Goal: Task Accomplishment & Management: Manage account settings

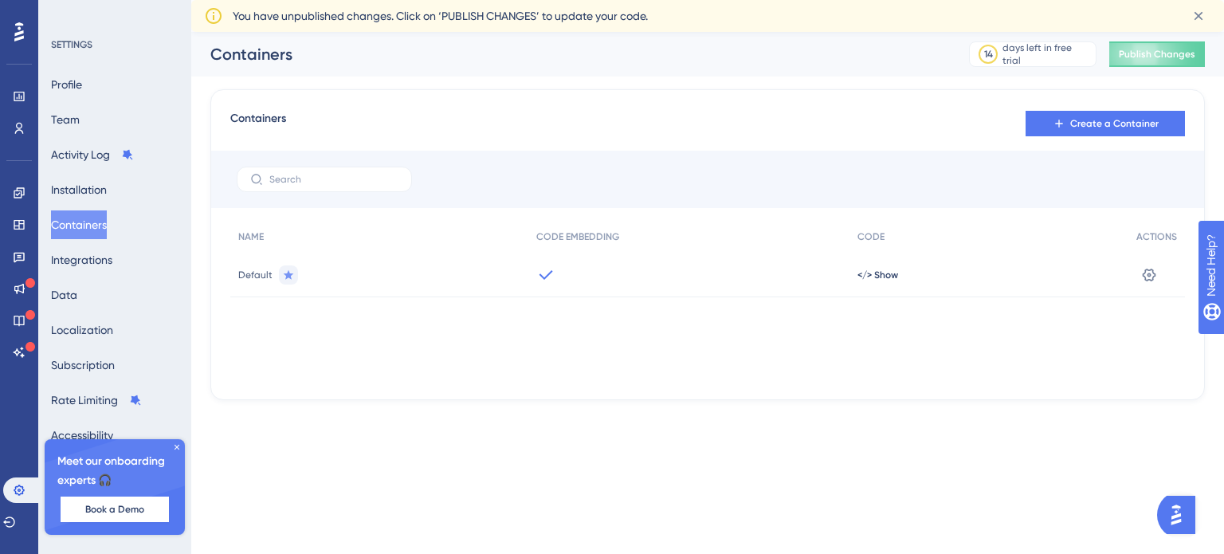
click at [13, 112] on div "Performance Users" at bounding box center [19, 112] width 13 height 57
click at [14, 123] on icon at bounding box center [19, 128] width 13 height 13
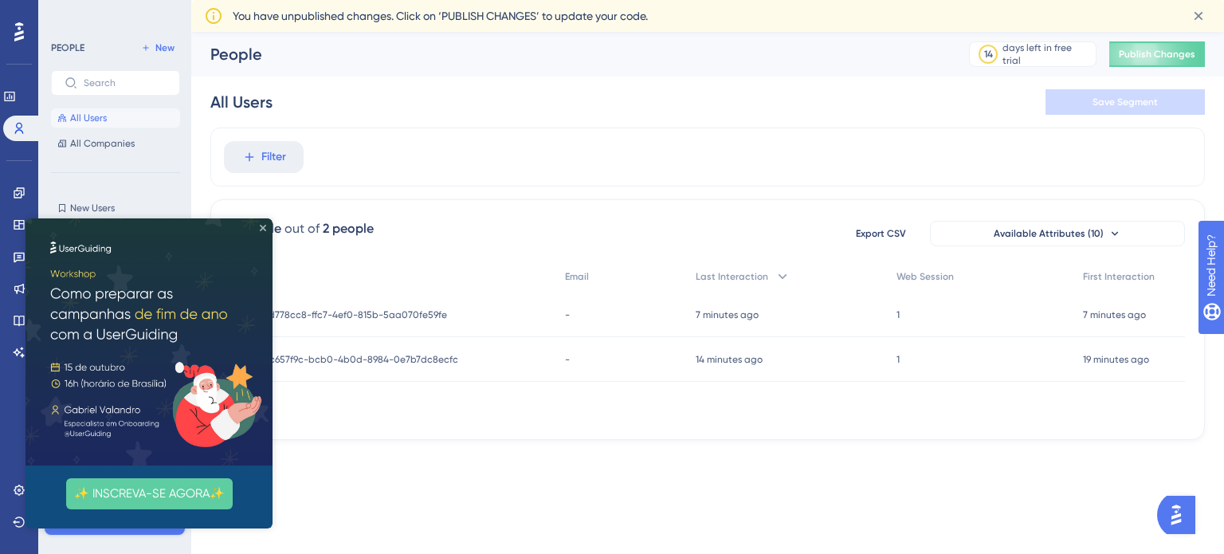
click at [264, 230] on icon "Close Preview" at bounding box center [263, 228] width 6 height 6
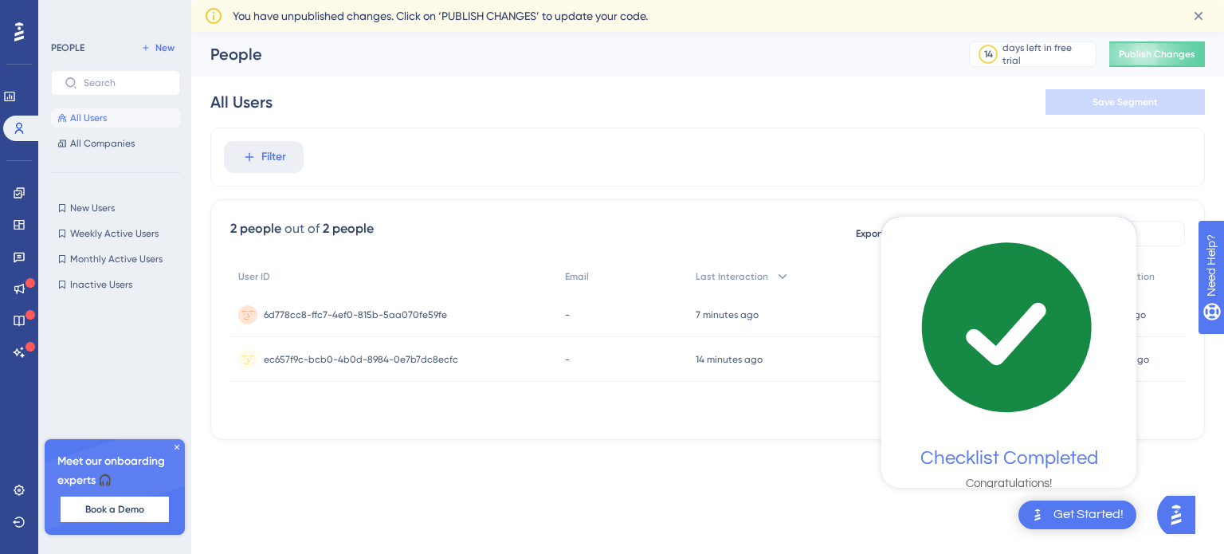
click at [799, 477] on div "Performance Users Engagement Widgets Feedback Product Updates Knowledge Base AI…" at bounding box center [612, 245] width 1224 height 491
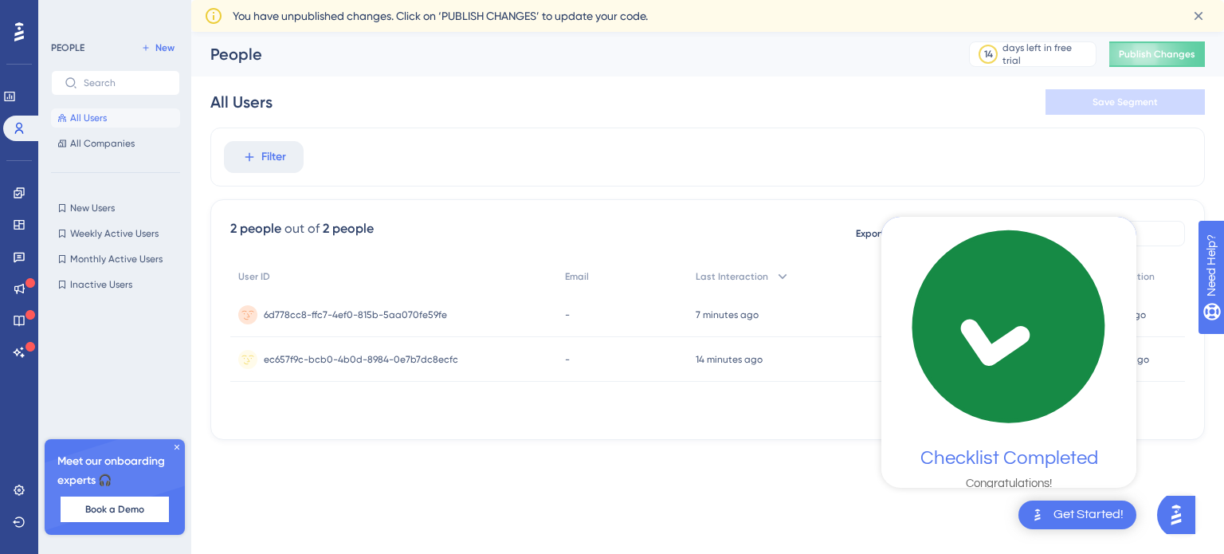
click at [13, 206] on div "Engagement Widgets Feedback Product Updates Knowledge Base AI Assistant" at bounding box center [19, 272] width 13 height 185
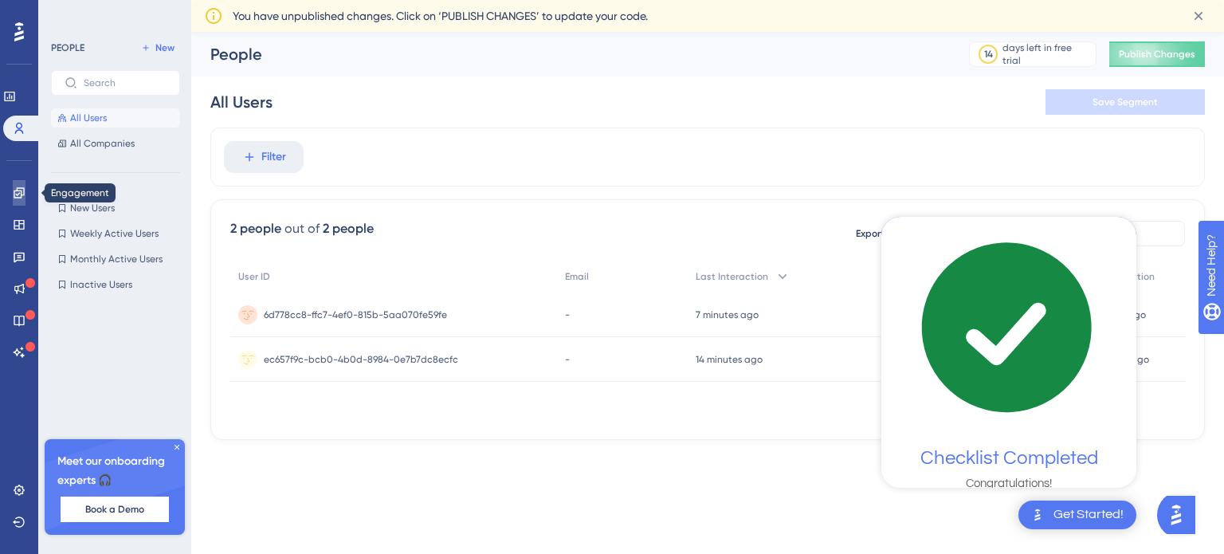
click at [14, 202] on link at bounding box center [19, 193] width 13 height 26
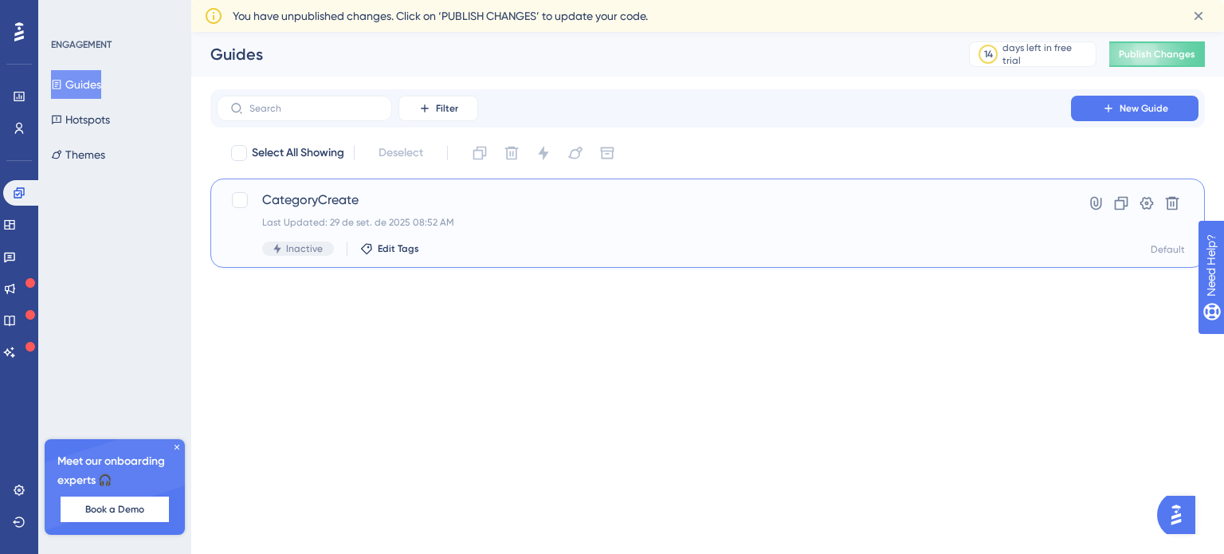
click at [329, 207] on span "CategoryCreate" at bounding box center [644, 199] width 764 height 19
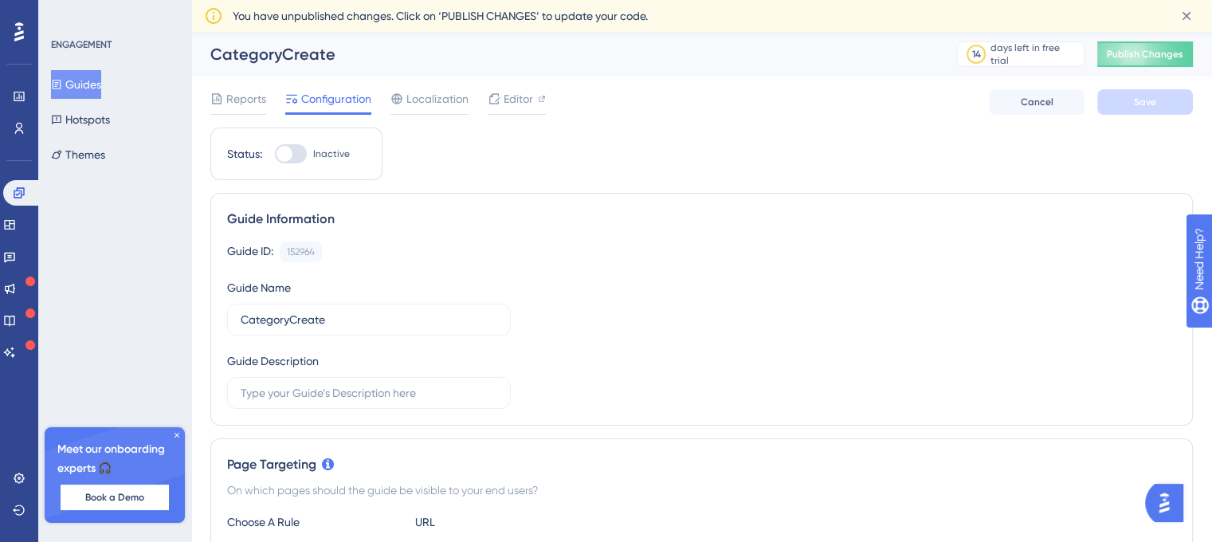
click at [296, 152] on div at bounding box center [291, 153] width 32 height 19
click at [275, 154] on input "Inactive" at bounding box center [274, 154] width 1 height 1
checkbox input "true"
click at [1133, 111] on button "Save" at bounding box center [1145, 102] width 96 height 26
click at [1133, 55] on span "Publish Changes" at bounding box center [1145, 54] width 77 height 13
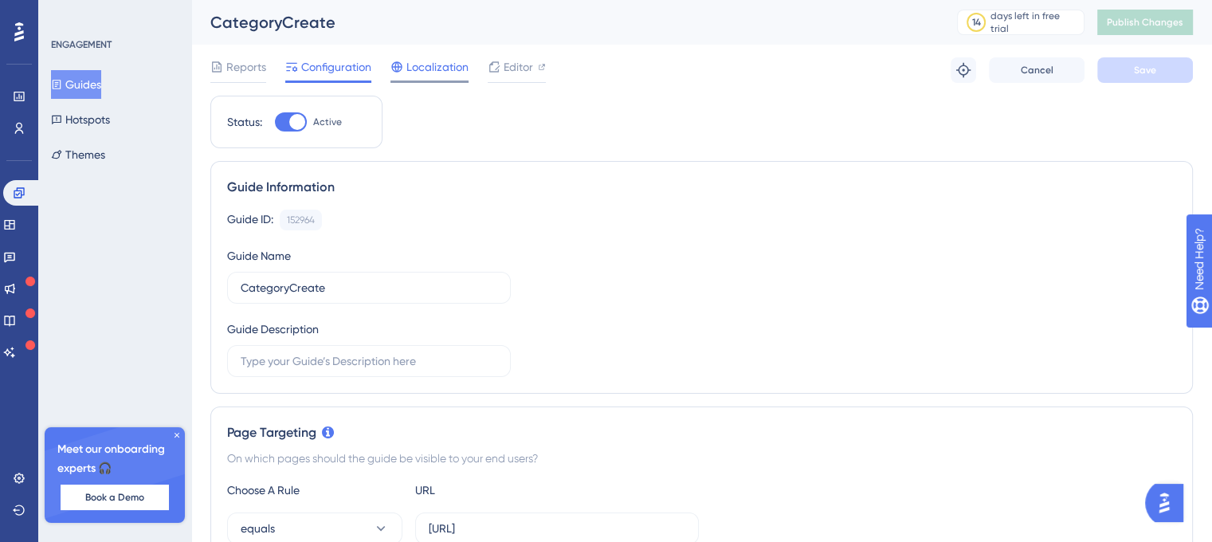
click at [458, 67] on span "Localization" at bounding box center [437, 66] width 62 height 19
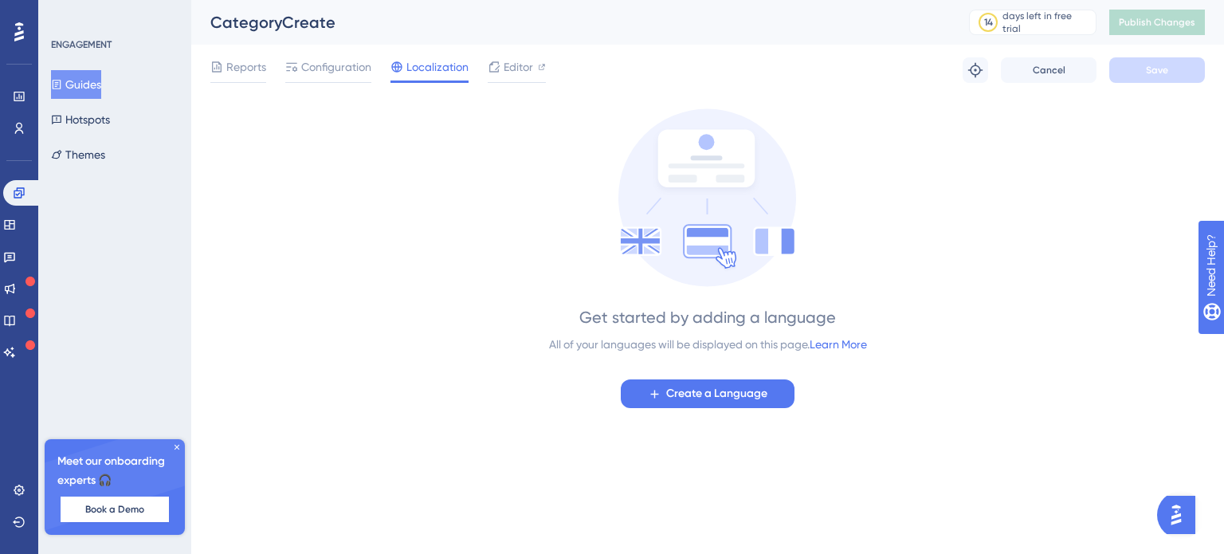
click at [384, 64] on div "Reports Configuration Localization Editor" at bounding box center [378, 70] width 336 height 26
click at [359, 61] on span "Configuration" at bounding box center [336, 66] width 70 height 19
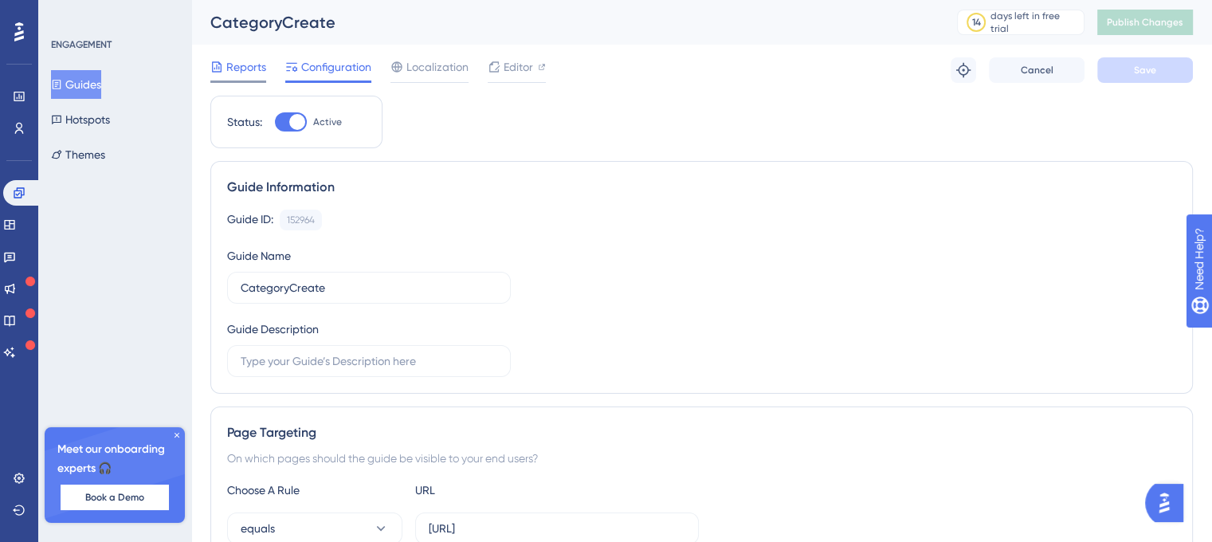
click at [226, 64] on div "Reports" at bounding box center [238, 66] width 56 height 19
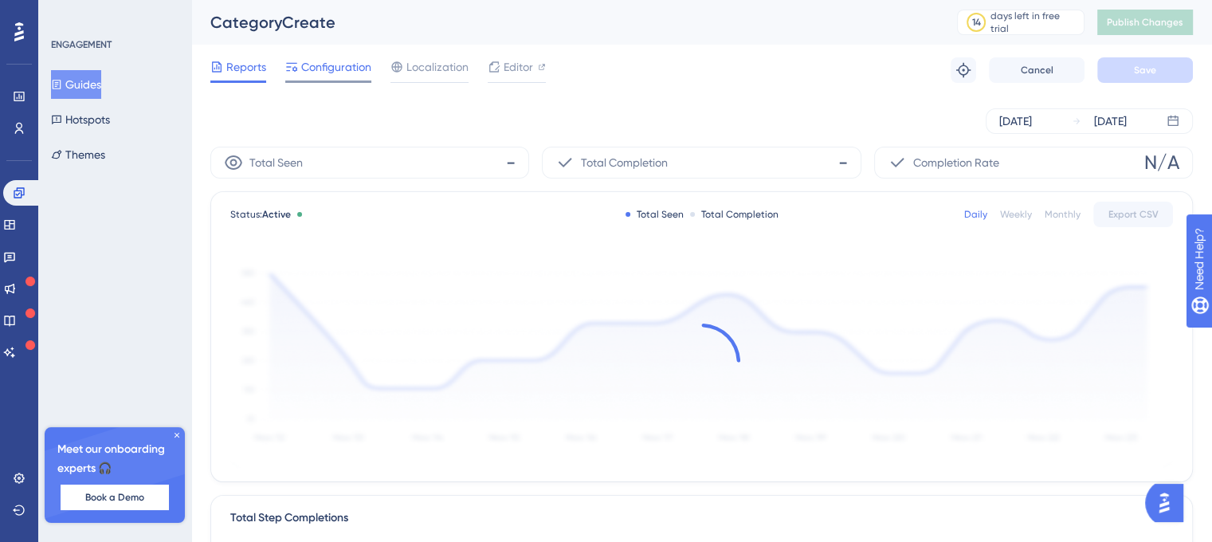
click at [322, 71] on span "Configuration" at bounding box center [336, 66] width 70 height 19
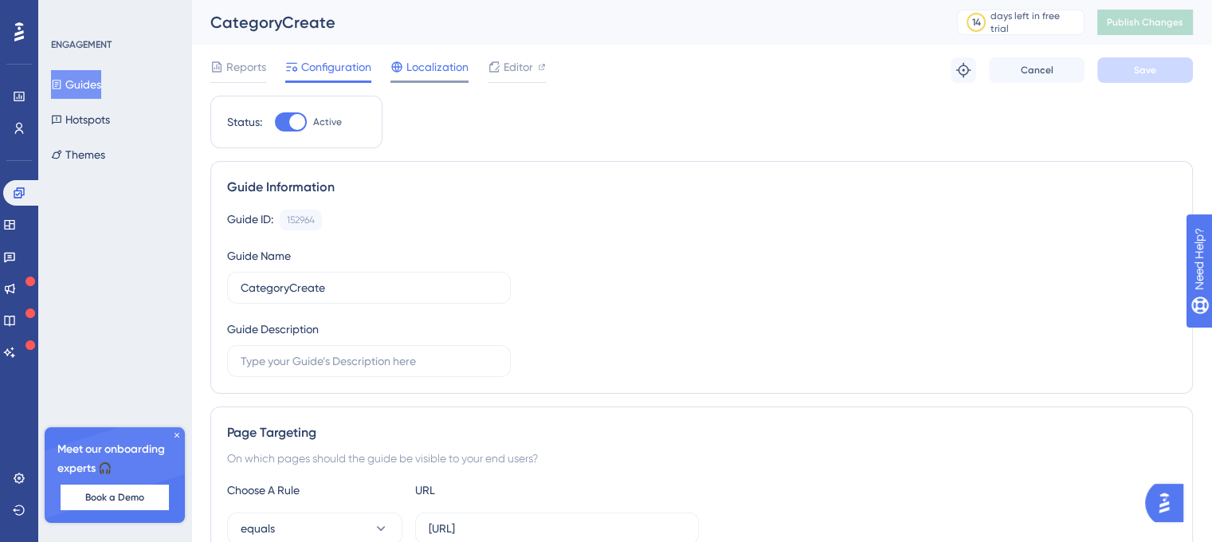
click at [431, 69] on span "Localization" at bounding box center [437, 66] width 62 height 19
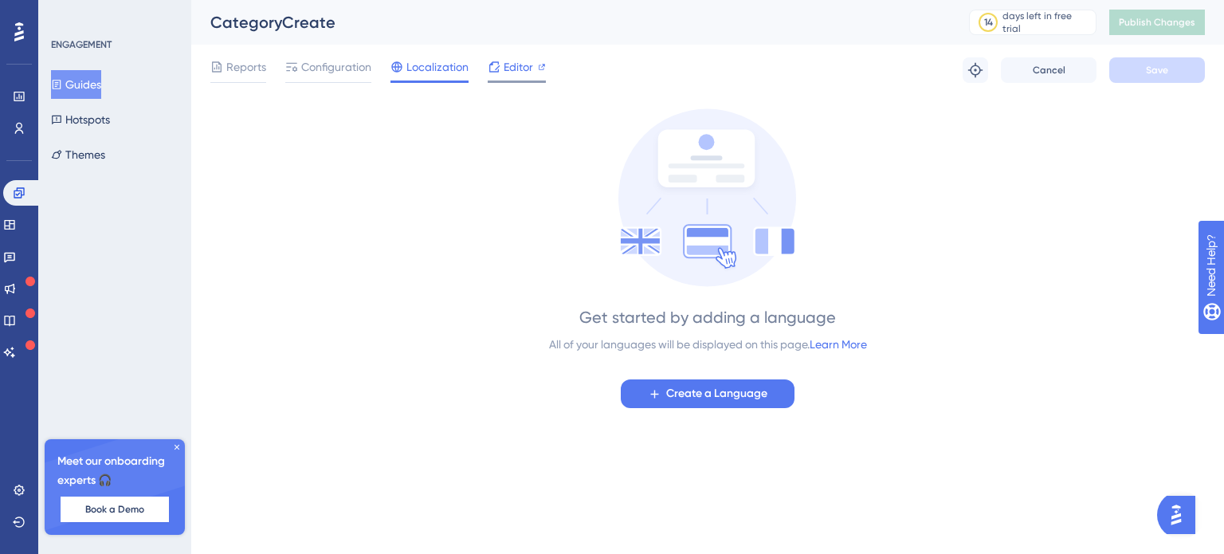
click at [505, 77] on div "Editor" at bounding box center [517, 70] width 58 height 26
click at [14, 229] on icon at bounding box center [9, 225] width 10 height 10
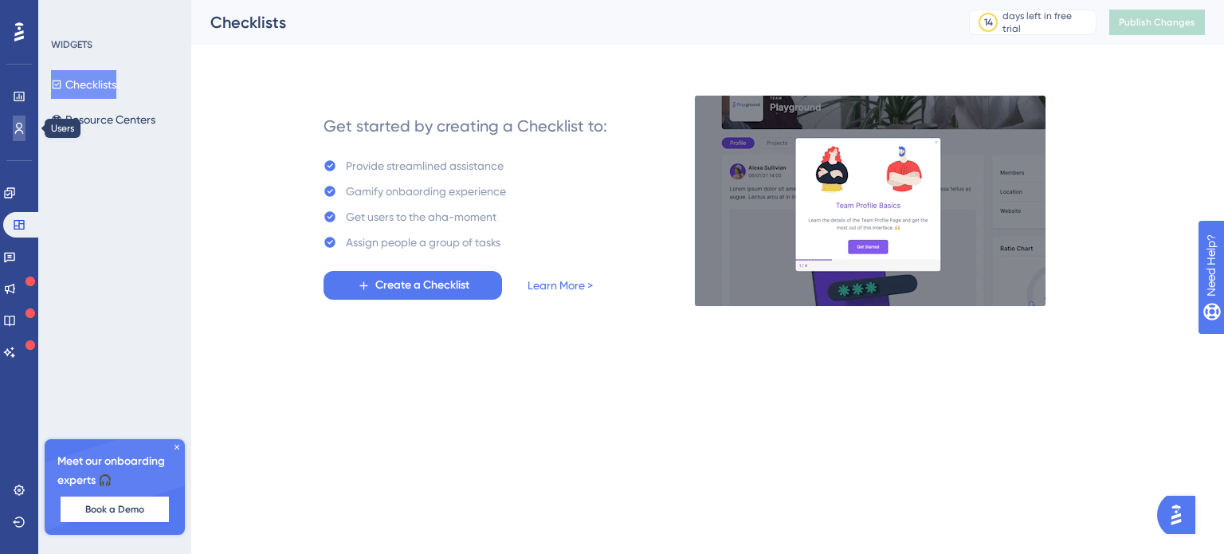
click at [22, 139] on link at bounding box center [19, 129] width 13 height 26
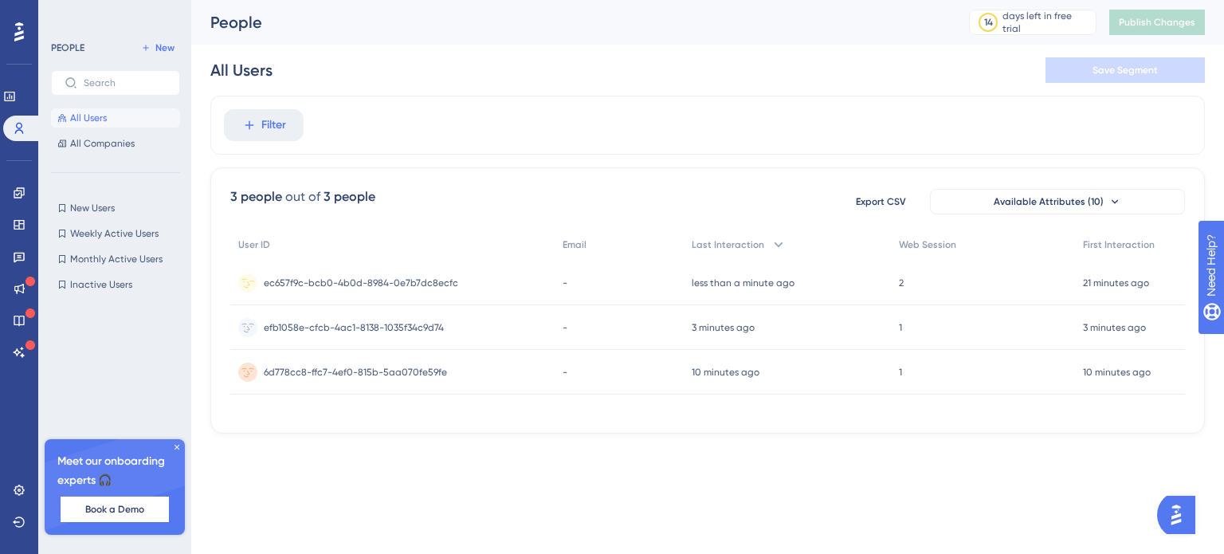
click at [988, 283] on div "2 2" at bounding box center [983, 283] width 184 height 45
click at [912, 365] on div "1 1" at bounding box center [983, 372] width 184 height 45
click at [19, 189] on icon at bounding box center [19, 192] width 13 height 13
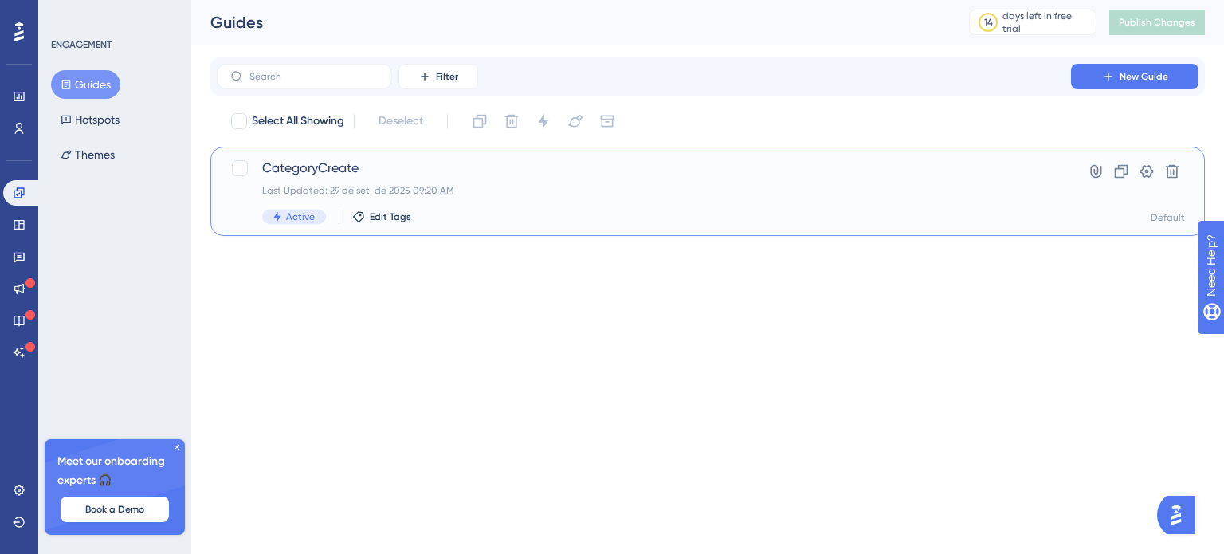
click at [287, 170] on span "CategoryCreate" at bounding box center [644, 168] width 764 height 19
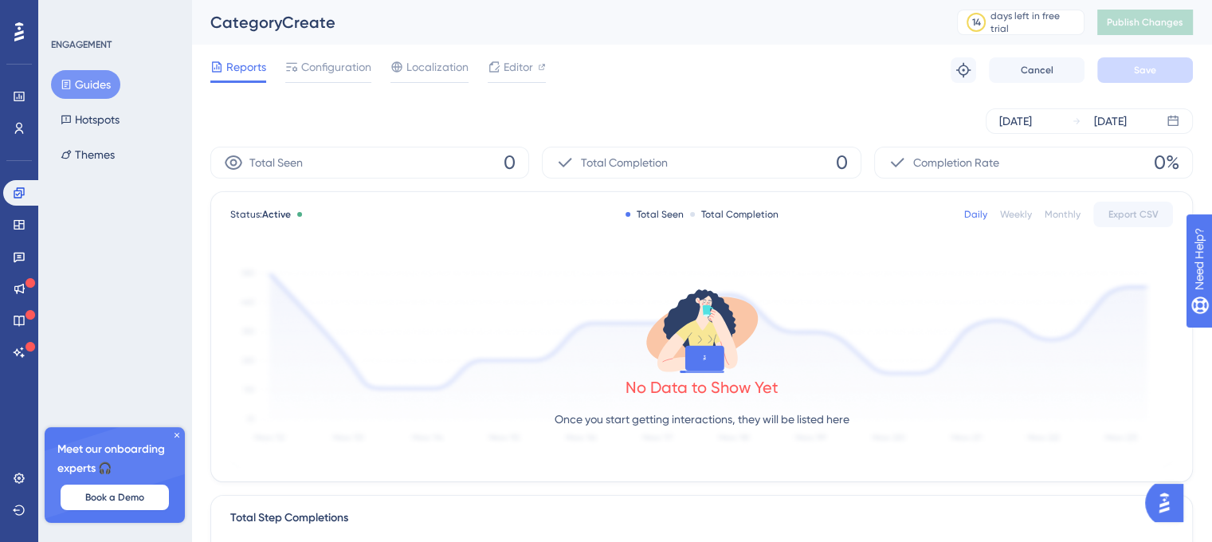
click at [373, 69] on div "Reports Configuration Localization Editor" at bounding box center [378, 70] width 336 height 26
click at [360, 69] on span "Configuration" at bounding box center [336, 66] width 70 height 19
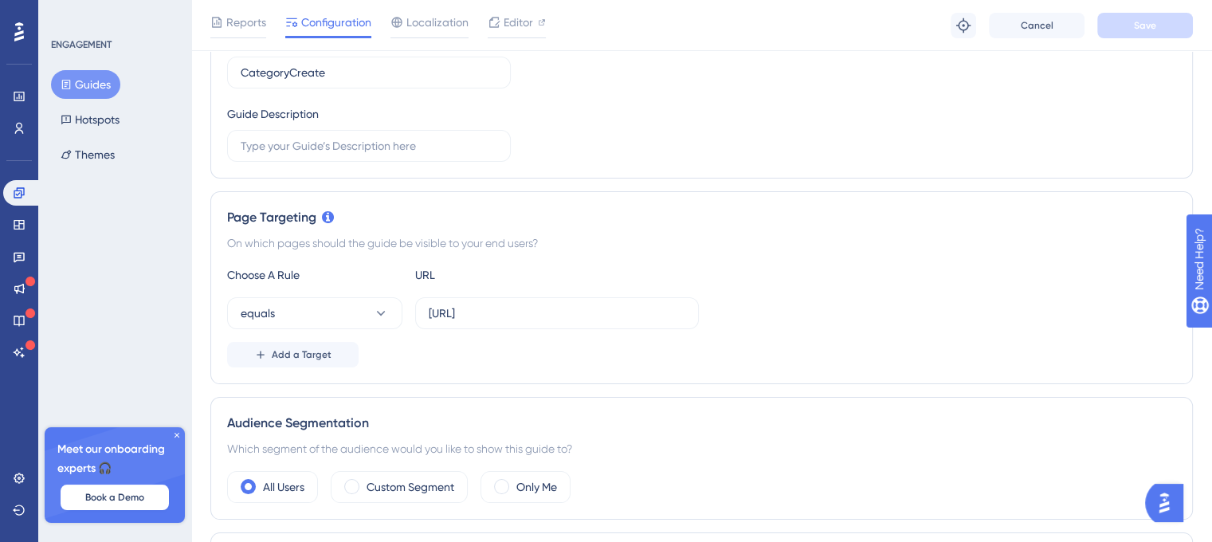
scroll to position [239, 0]
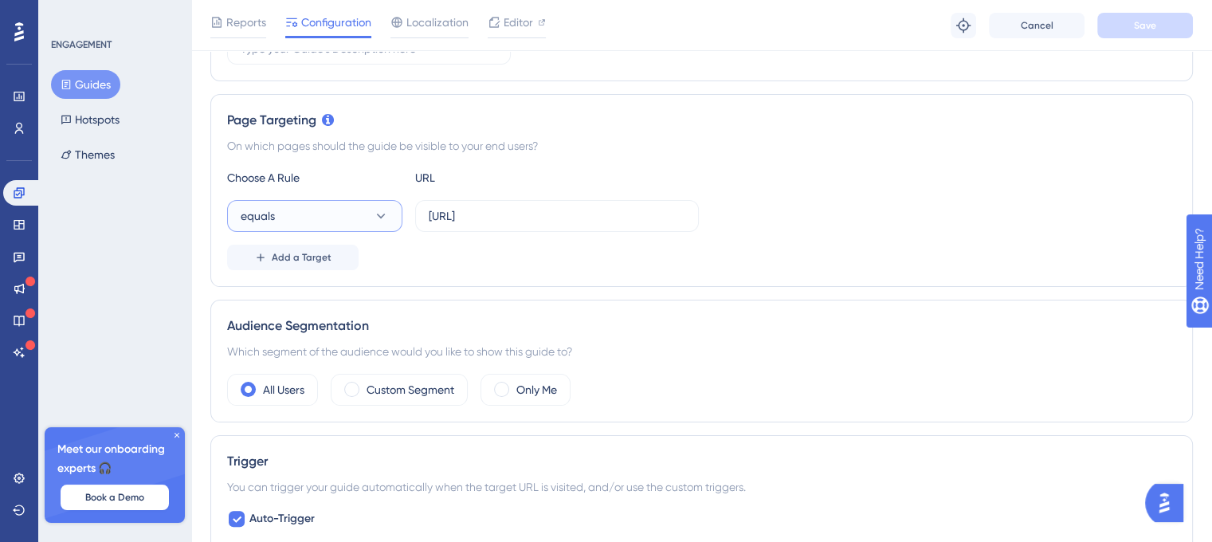
click at [378, 215] on icon at bounding box center [381, 216] width 16 height 16
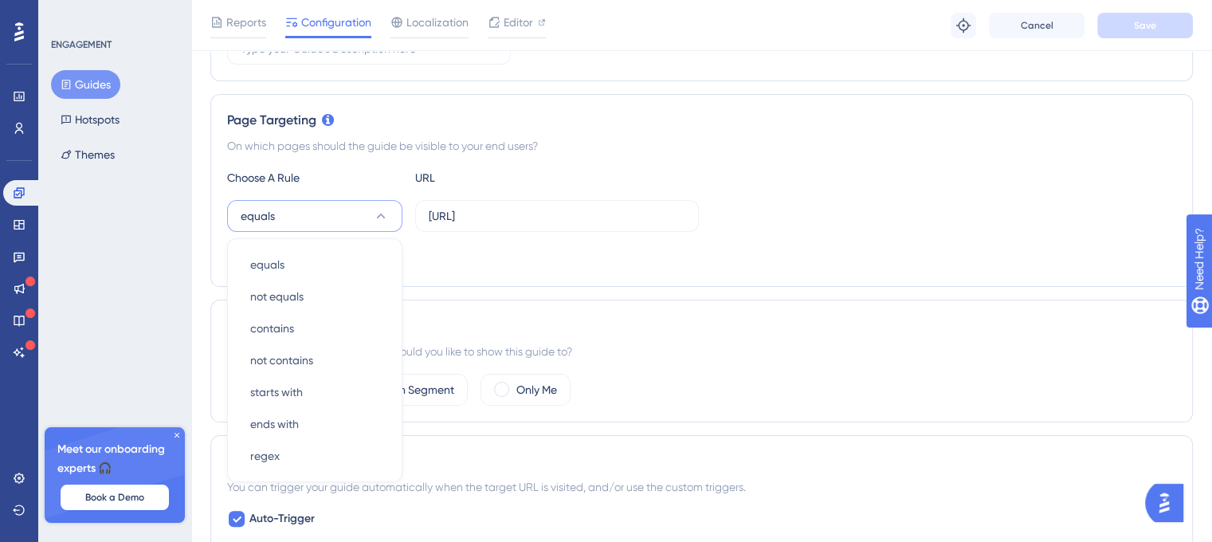
scroll to position [406, 0]
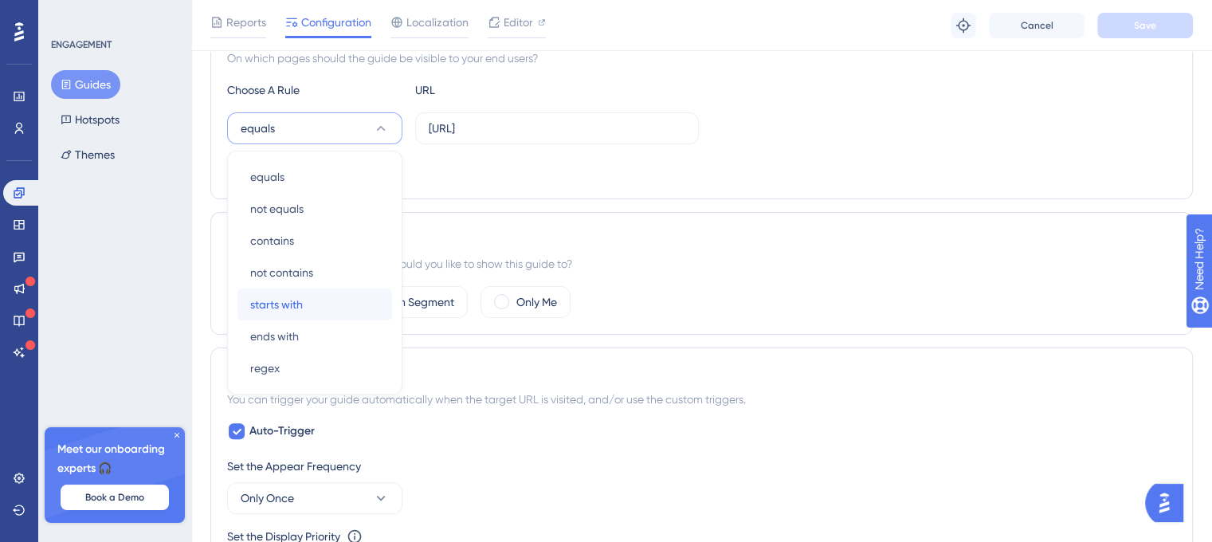
click at [316, 303] on div "starts with starts with" at bounding box center [314, 305] width 129 height 32
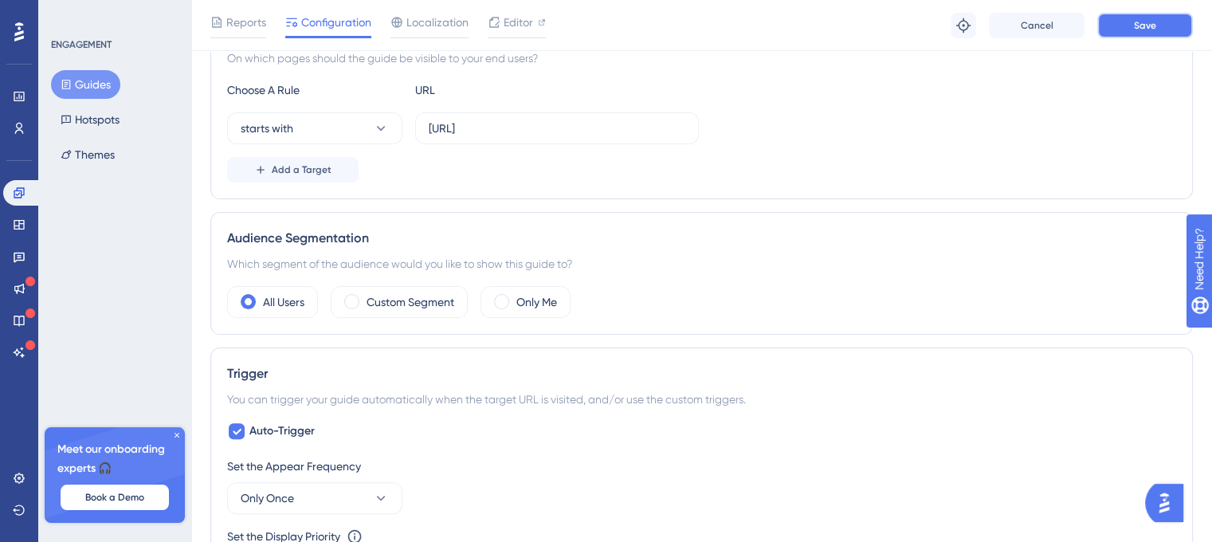
click at [1156, 25] on span "Save" at bounding box center [1145, 25] width 22 height 13
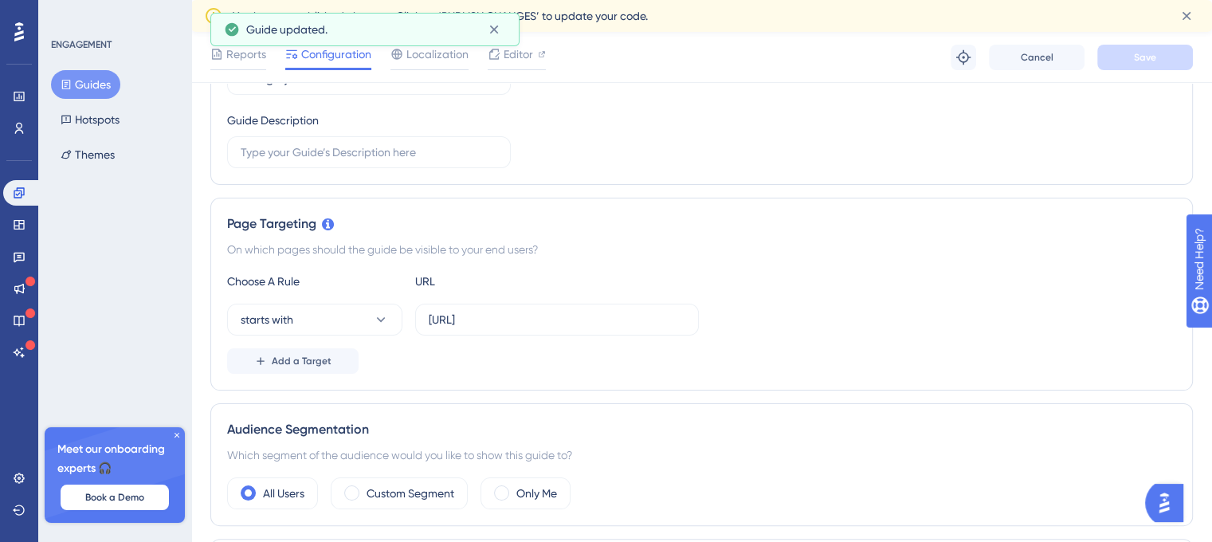
scroll to position [0, 0]
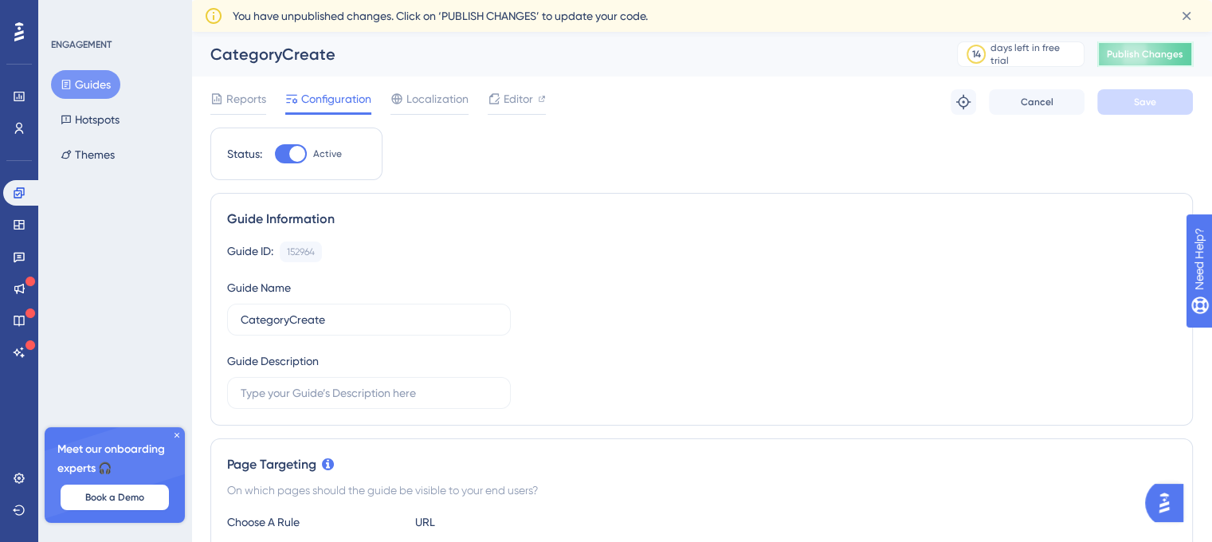
click at [1144, 49] on button "Publish Changes" at bounding box center [1145, 54] width 96 height 26
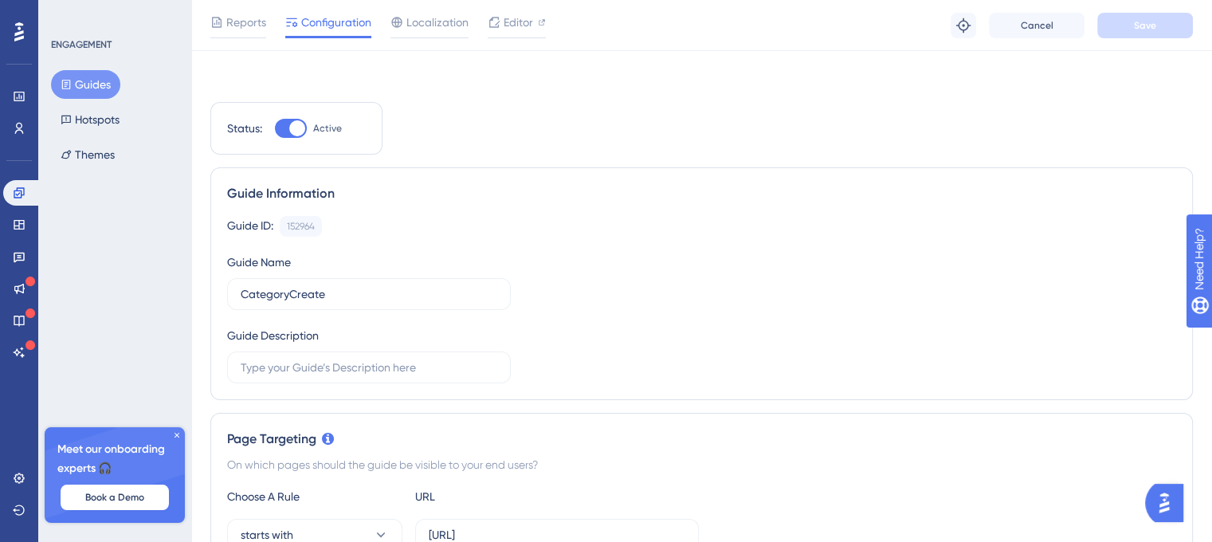
scroll to position [239, 0]
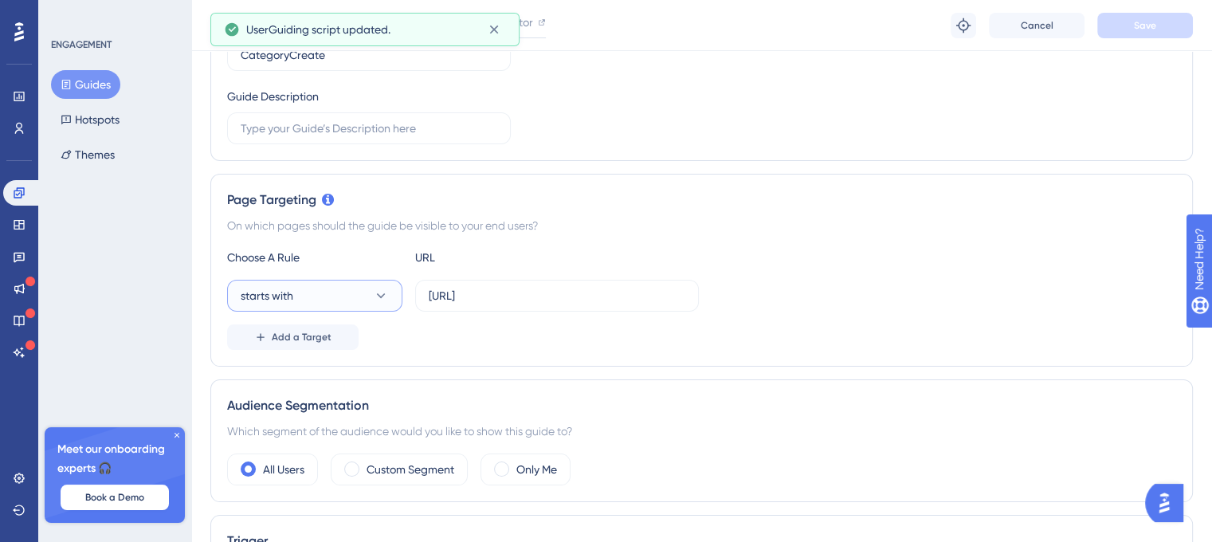
click at [351, 297] on button "starts with" at bounding box center [314, 296] width 175 height 32
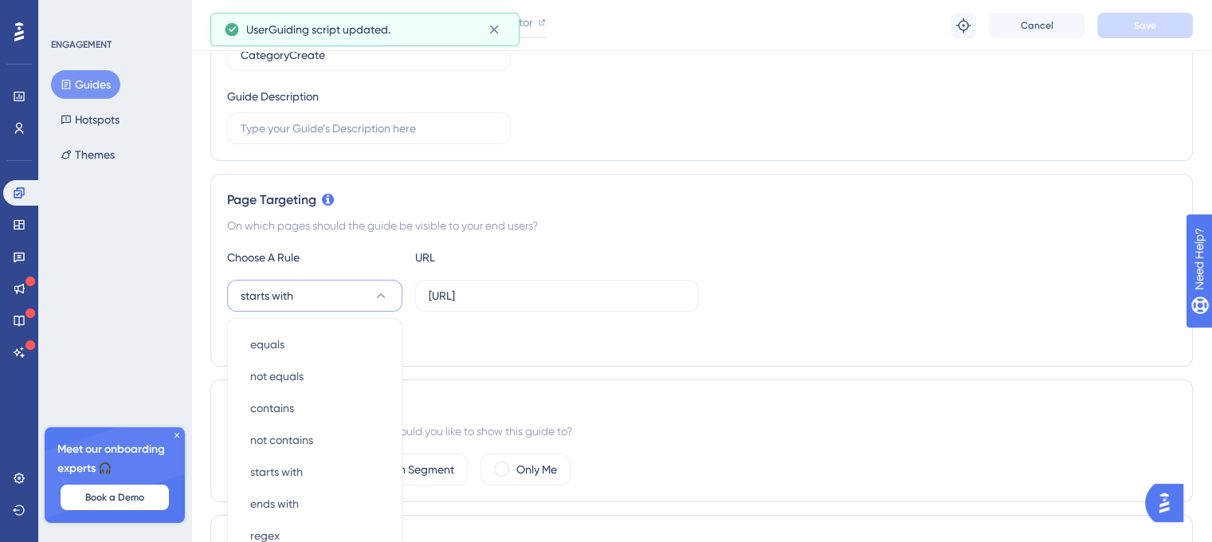
scroll to position [406, 0]
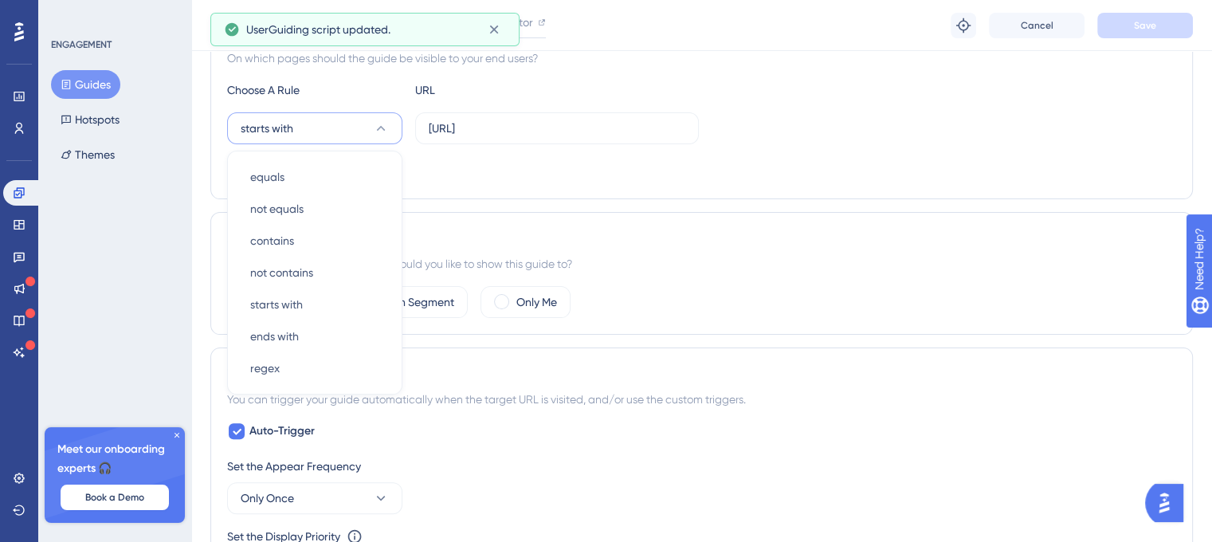
click at [859, 217] on div "Audience Segmentation Which segment of the audience would you like to show this…" at bounding box center [701, 273] width 983 height 123
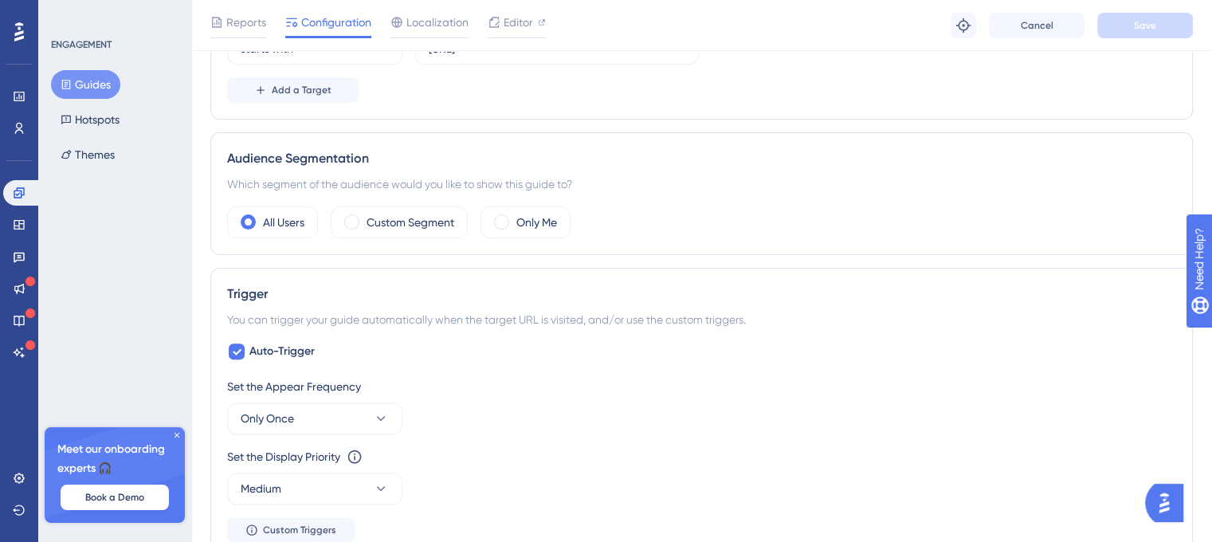
scroll to position [646, 0]
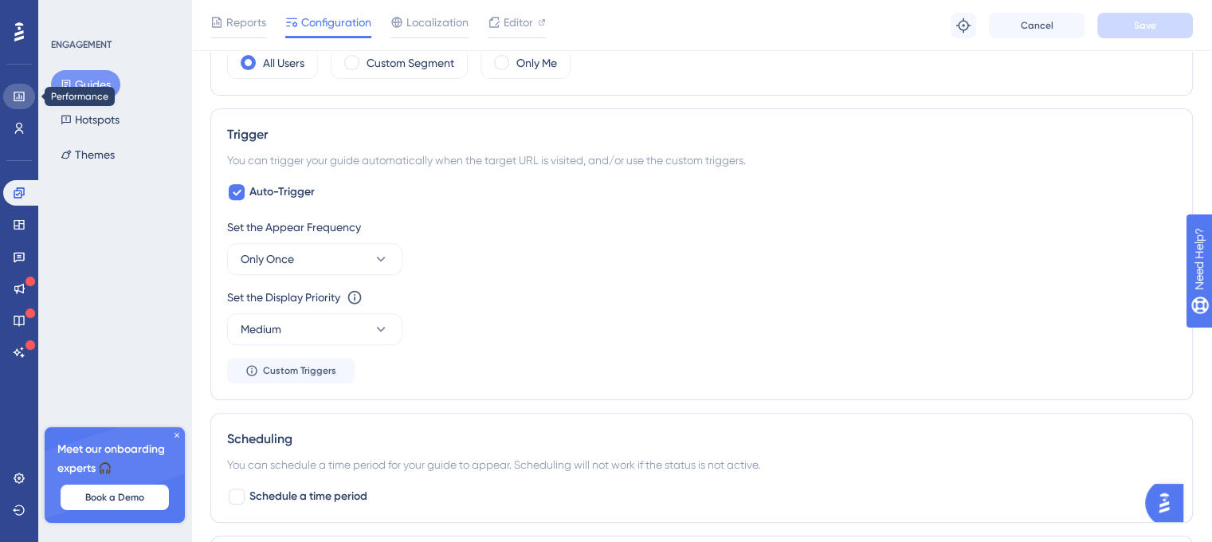
click at [14, 101] on icon at bounding box center [19, 96] width 13 height 13
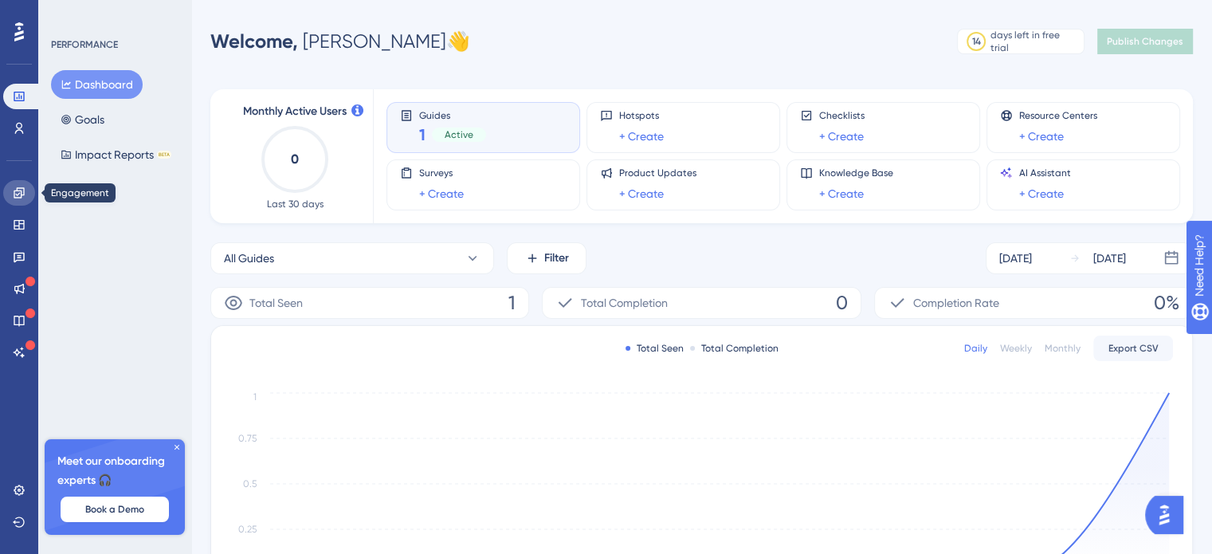
click at [22, 190] on icon at bounding box center [19, 192] width 13 height 13
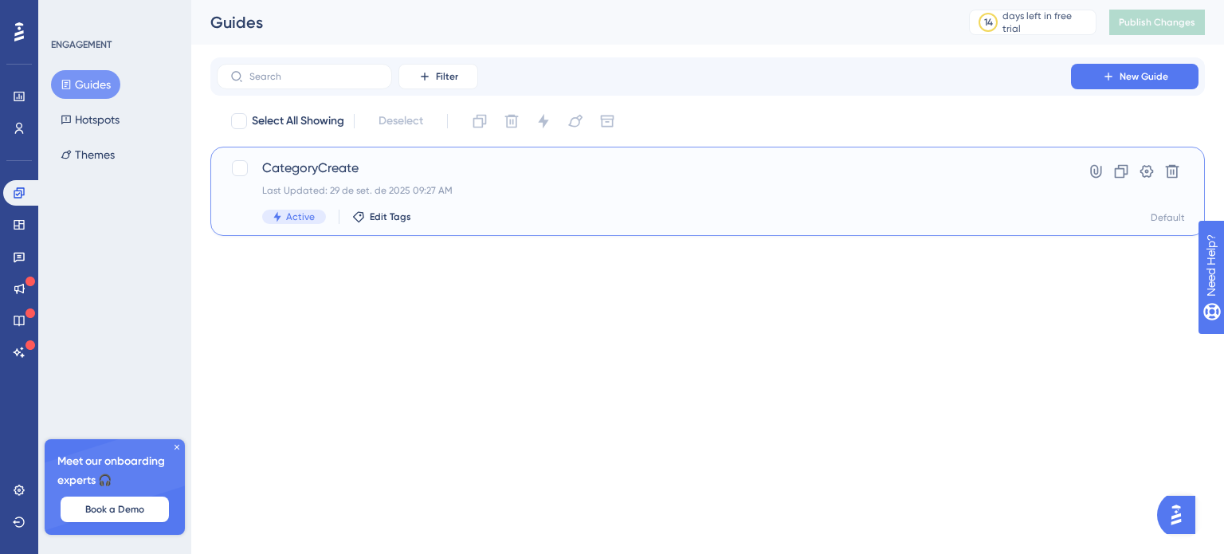
click at [384, 170] on span "CategoryCreate" at bounding box center [644, 168] width 764 height 19
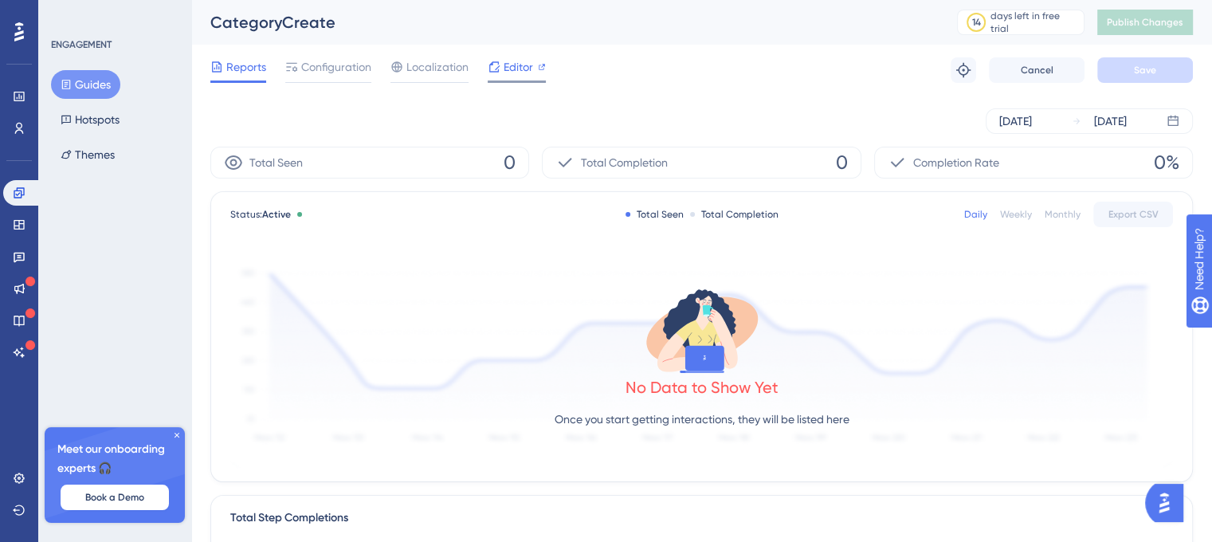
click at [524, 71] on span "Editor" at bounding box center [518, 66] width 29 height 19
